Goal: Transaction & Acquisition: Obtain resource

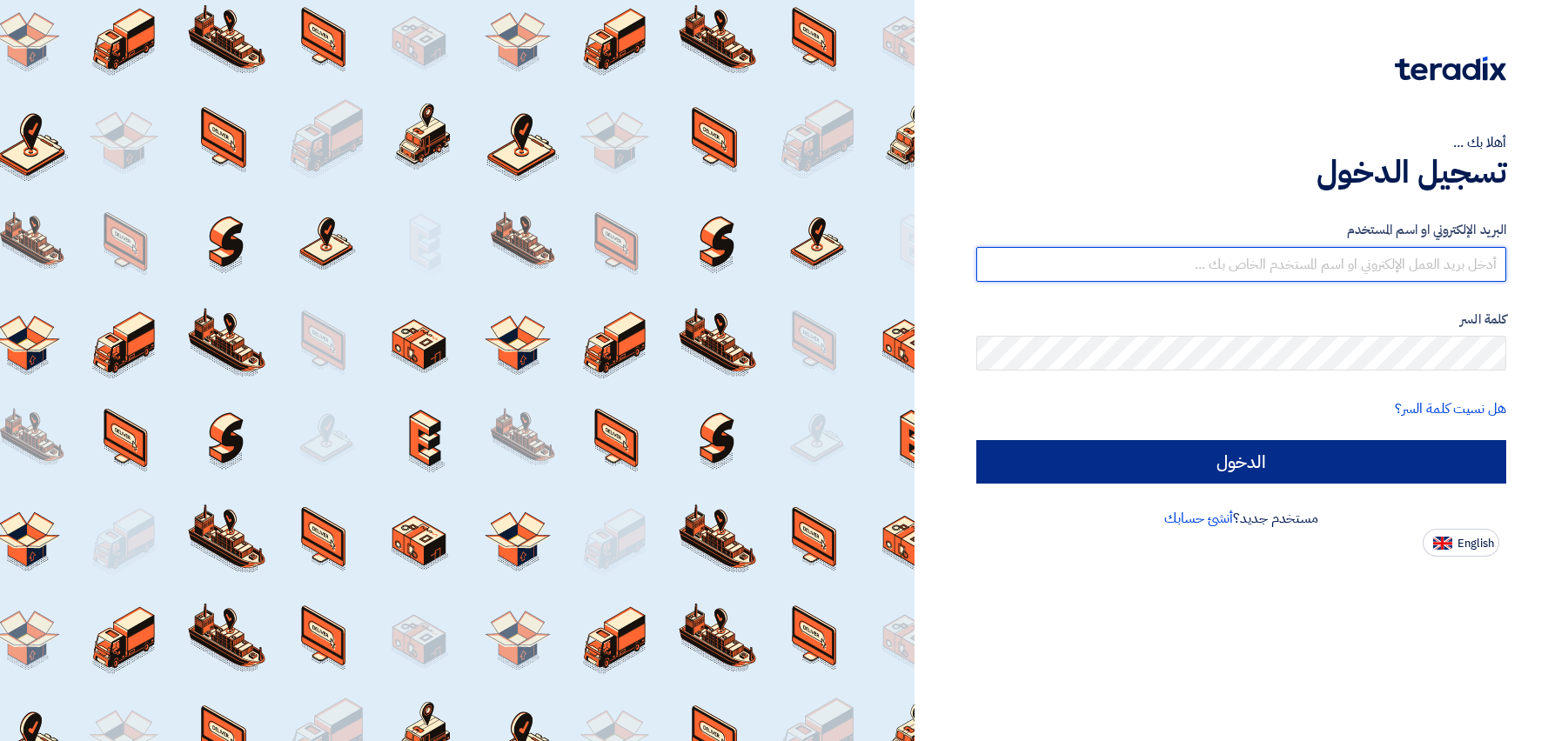
type input "[EMAIL_ADDRESS][DOMAIN_NAME]"
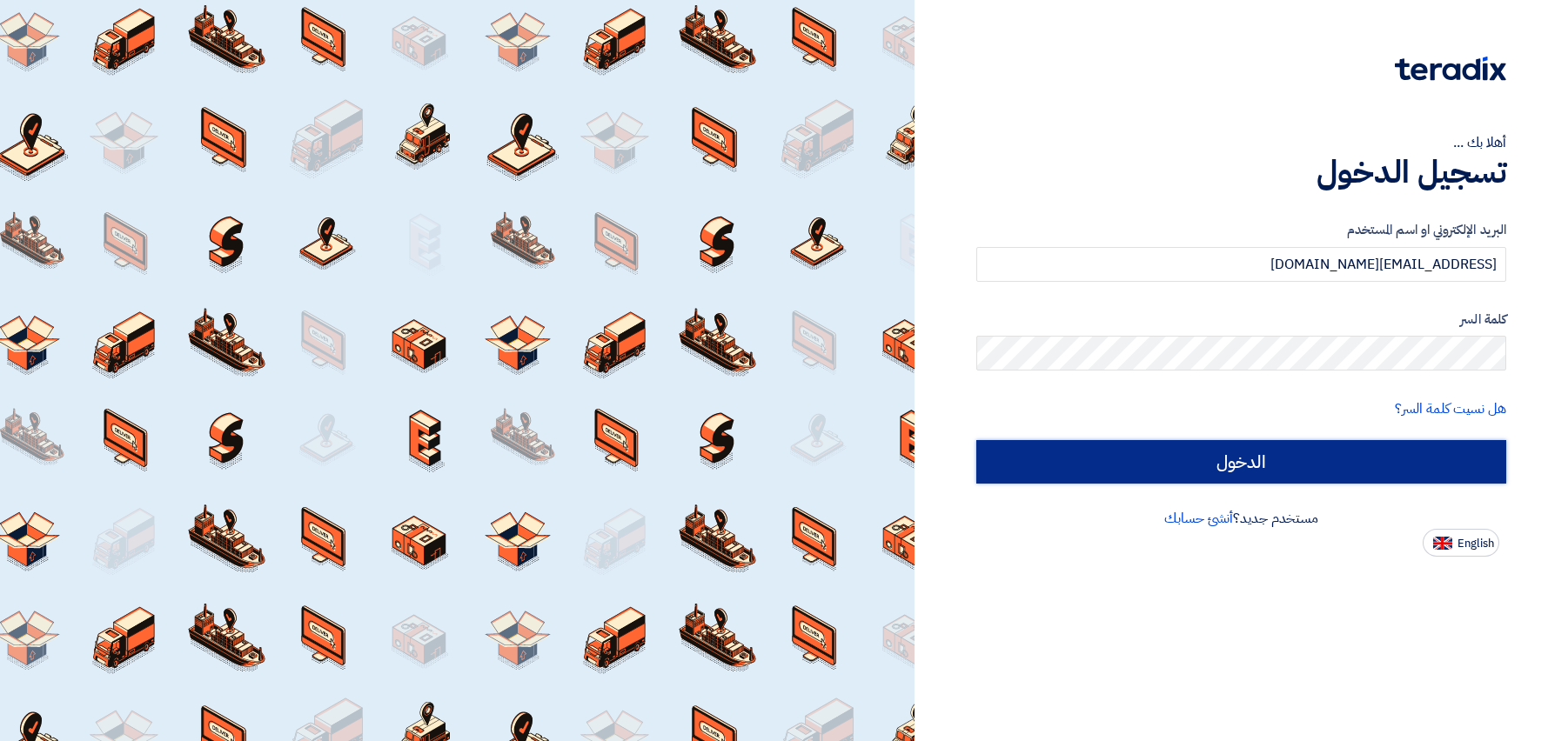
click at [1261, 471] on input "الدخول" at bounding box center [1241, 462] width 530 height 44
type input "Sign in"
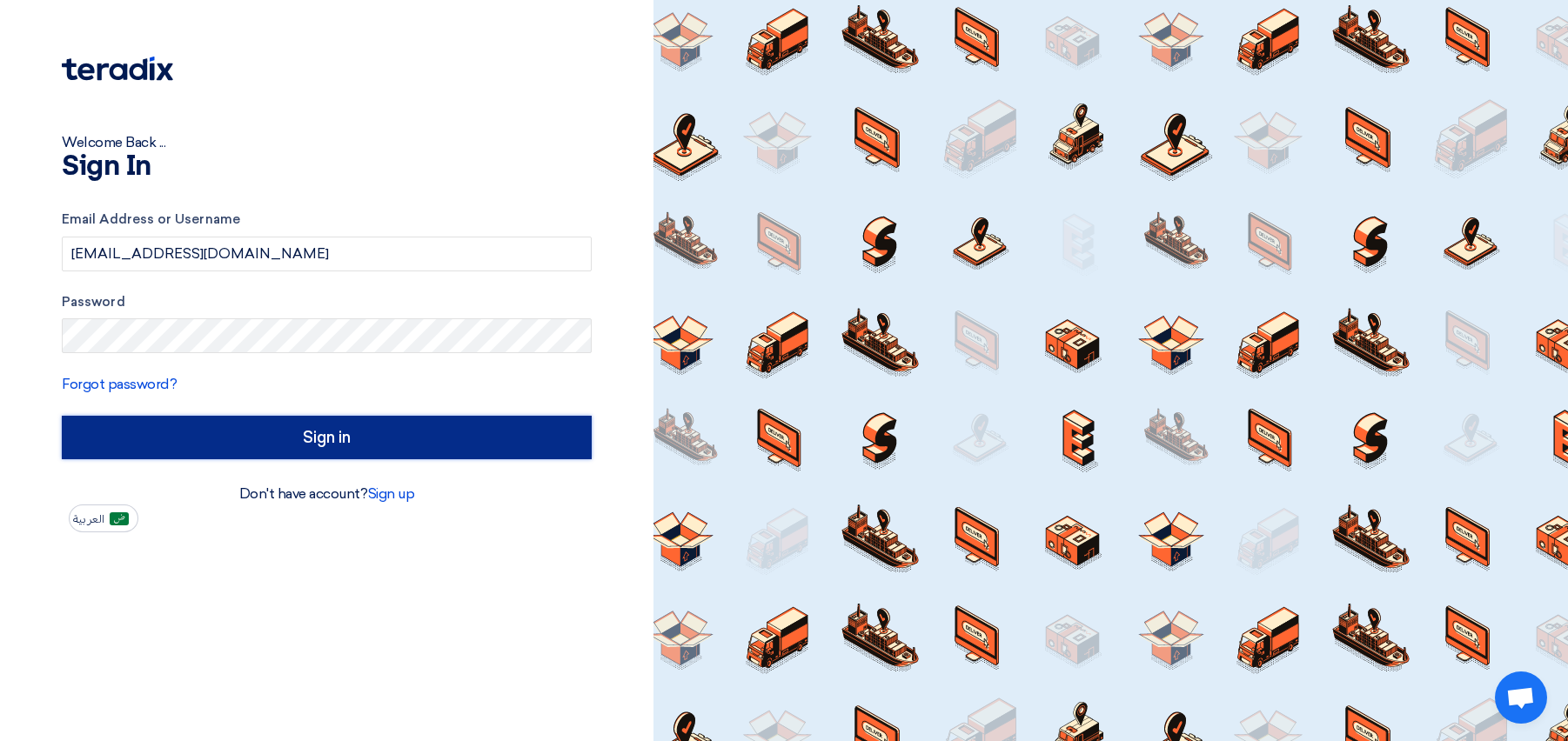
click at [483, 443] on input "Sign in" at bounding box center [327, 437] width 530 height 44
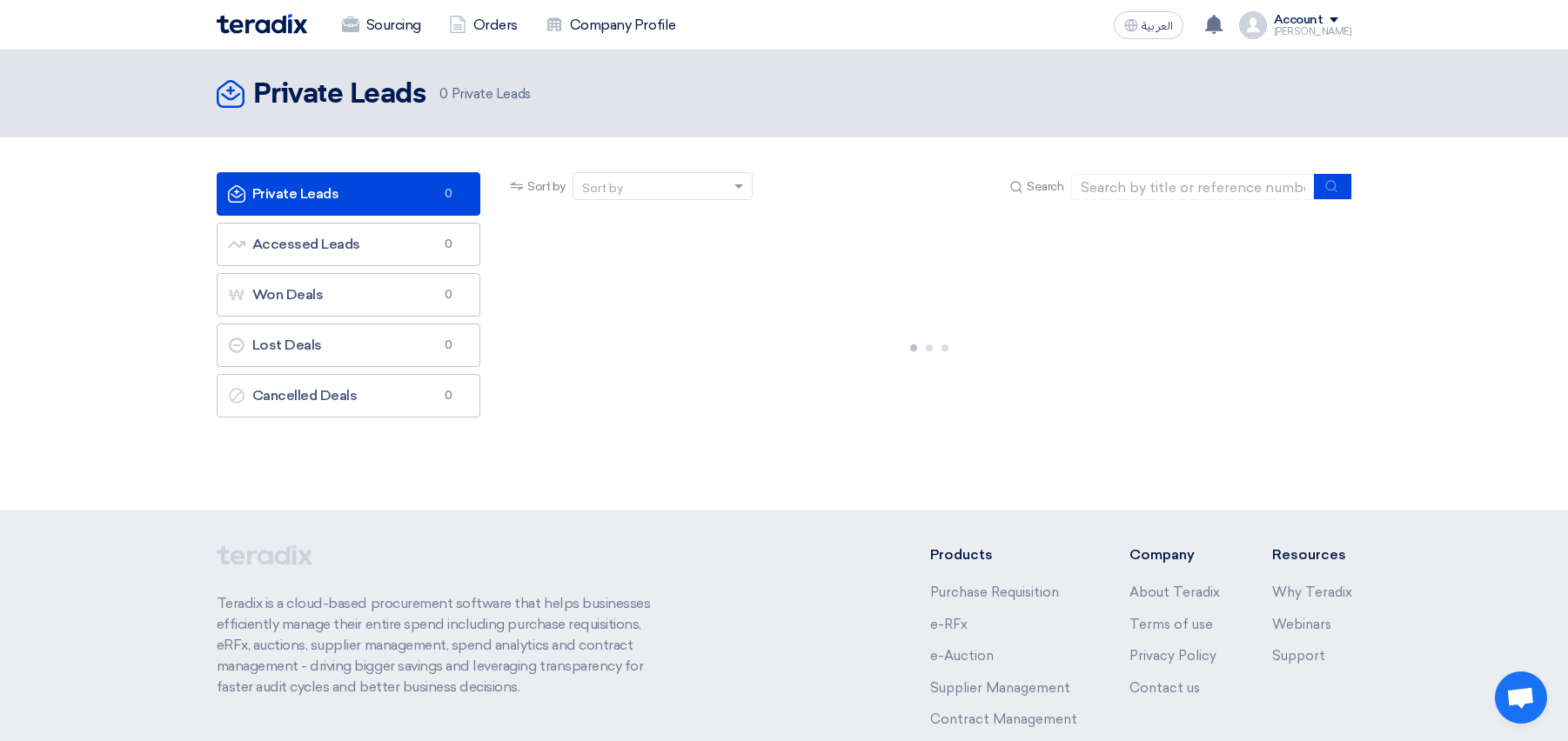
click at [318, 440] on div "Private Leads Private Leads 0 Accessed Leads Accessed Leads 0 Won Deals Won Dea…" at bounding box center [348, 323] width 291 height 303
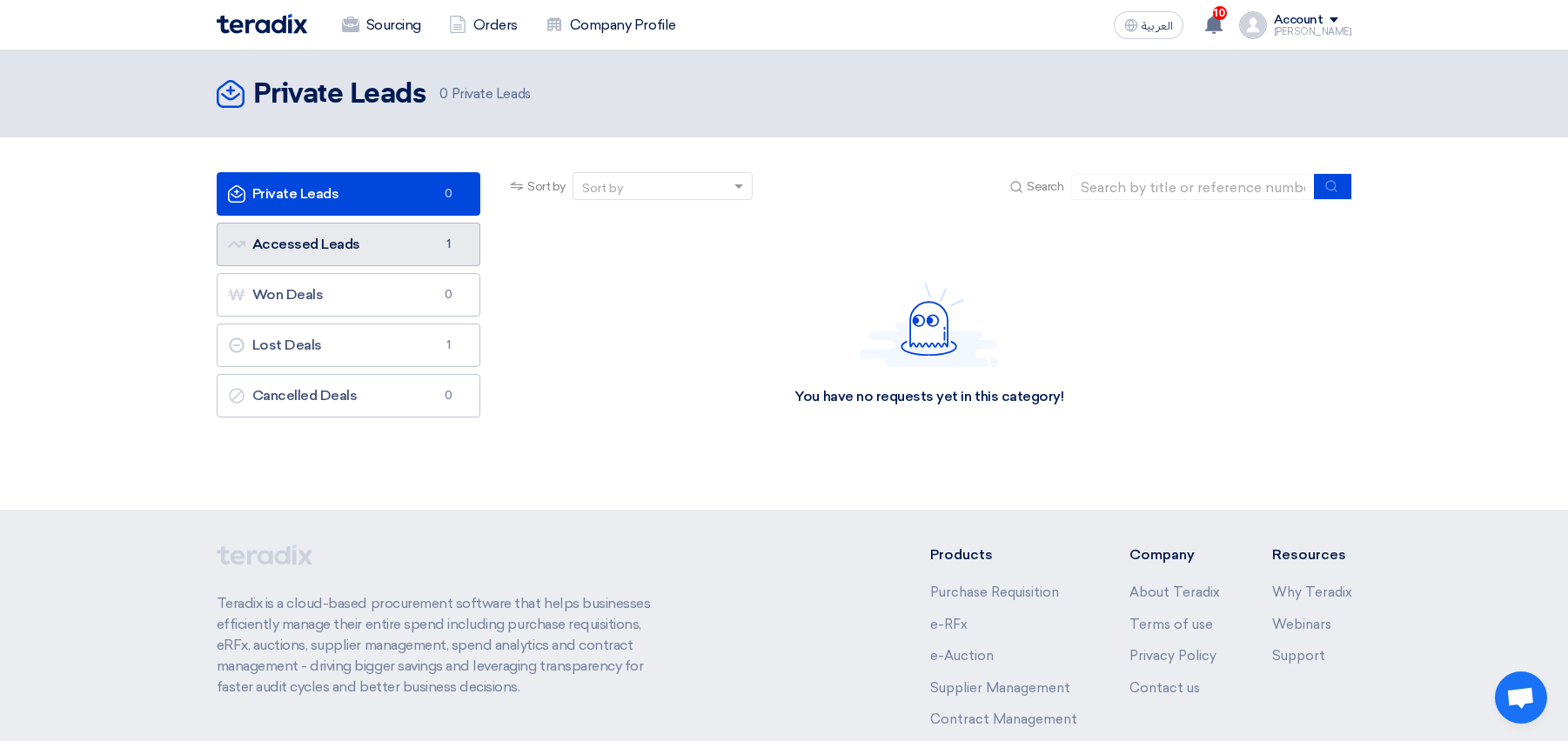
click at [413, 257] on link "Accessed Leads Accessed Leads 1" at bounding box center [348, 244] width 264 height 44
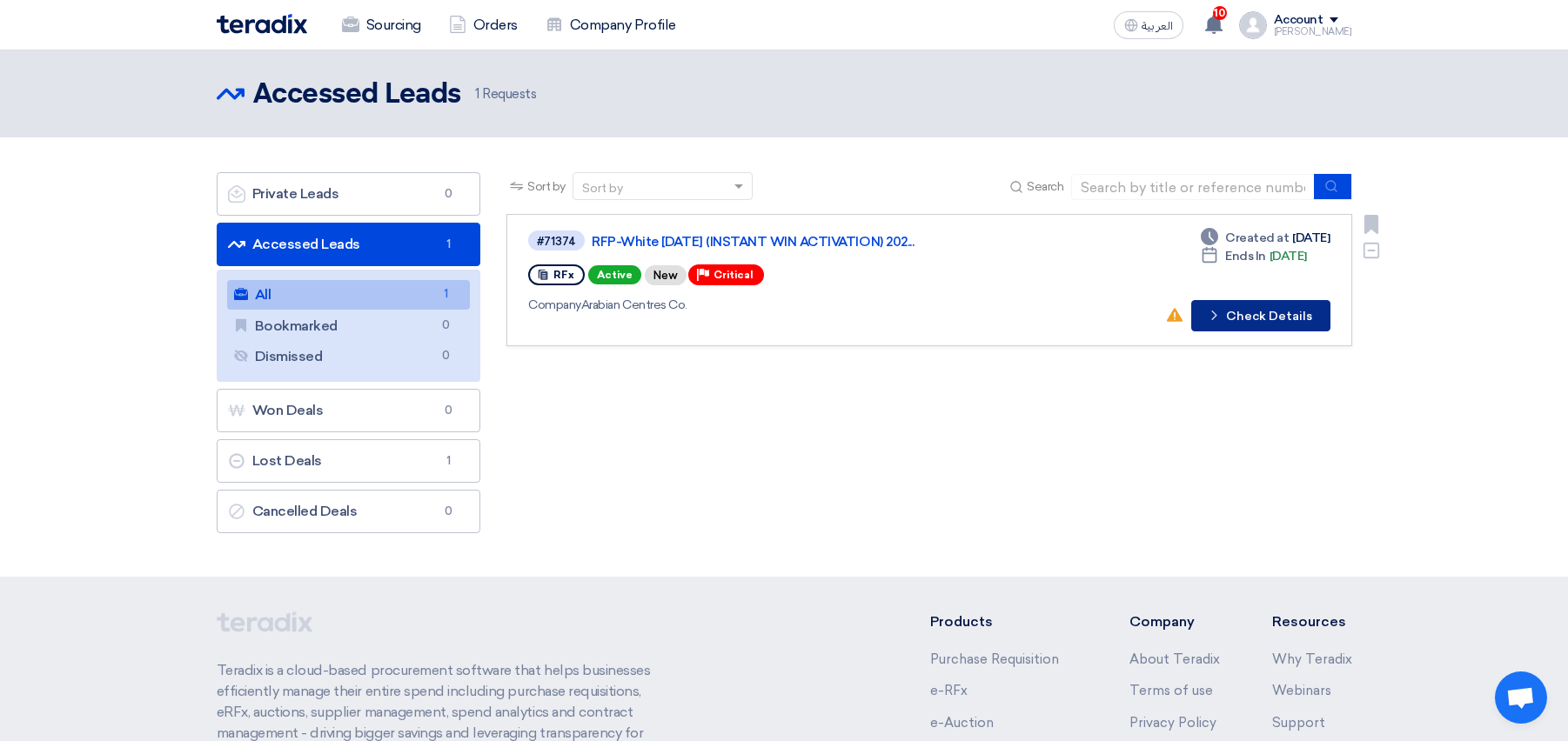
click at [1238, 317] on button "Check details Check Details" at bounding box center [1260, 315] width 139 height 32
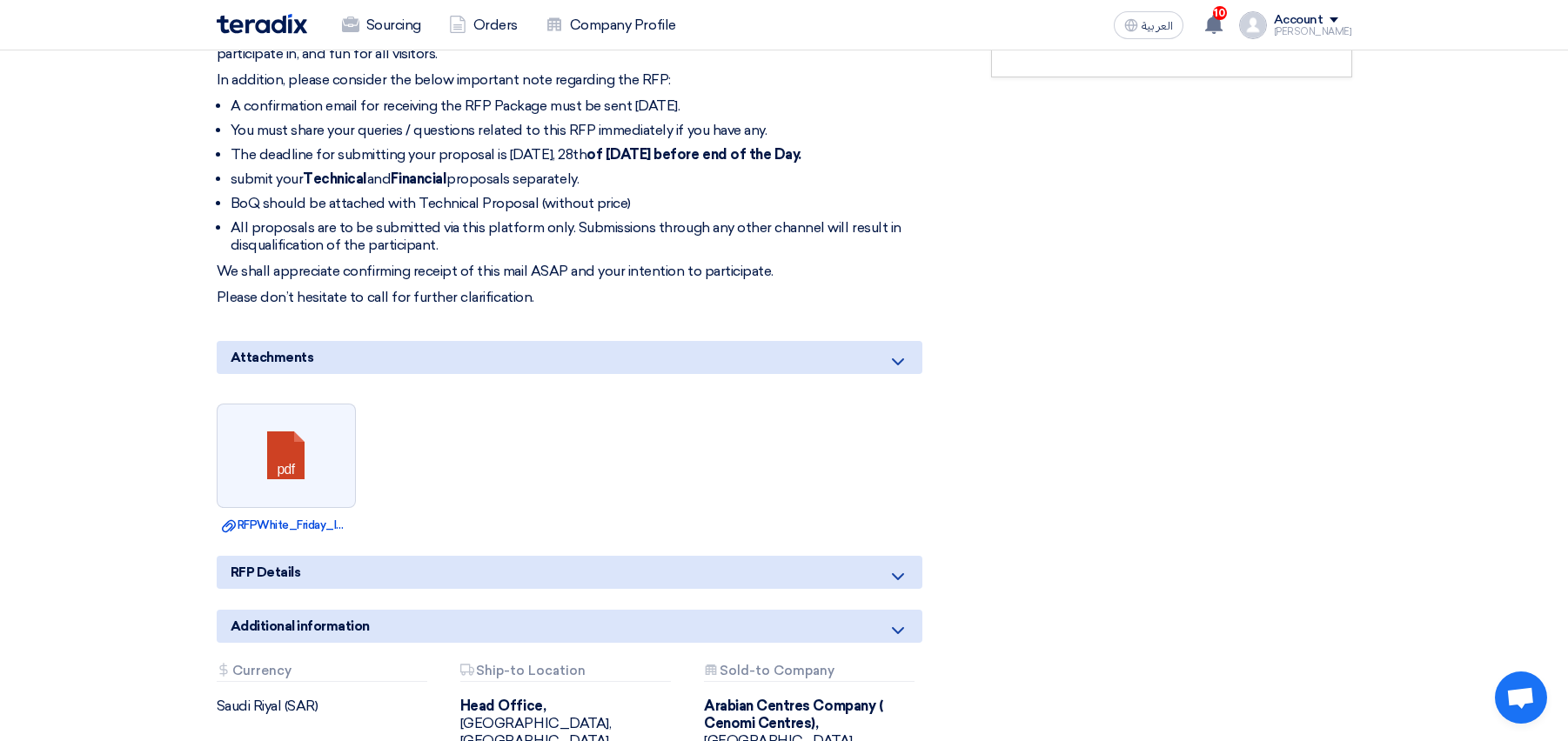
scroll to position [755, 0]
click at [276, 525] on link "Download file RFPWhite_Friday_INSTANT_WIN_ACTIVATION_.pdf" at bounding box center [287, 527] width 129 height 18
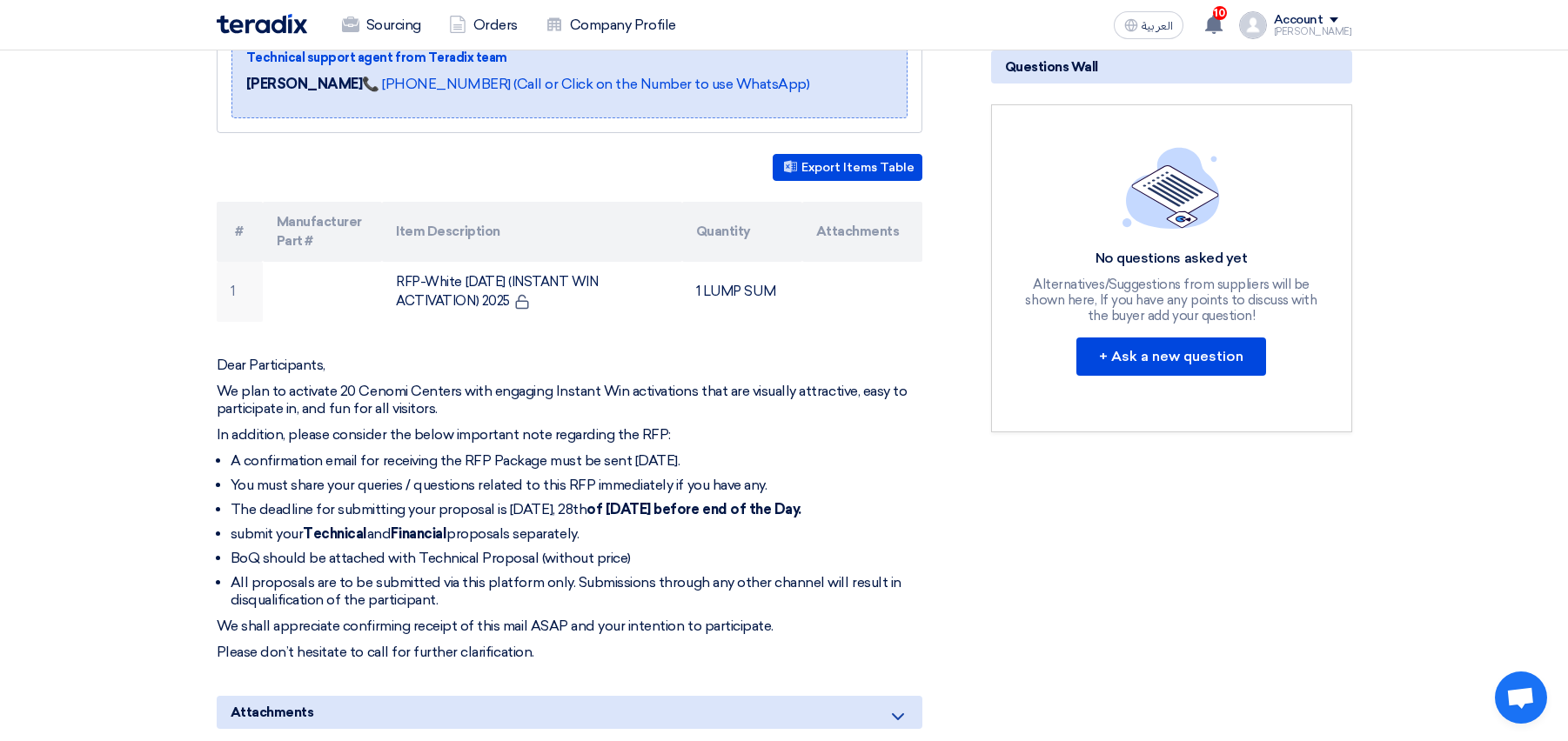
scroll to position [390, 0]
